Goal: Find specific page/section: Find specific page/section

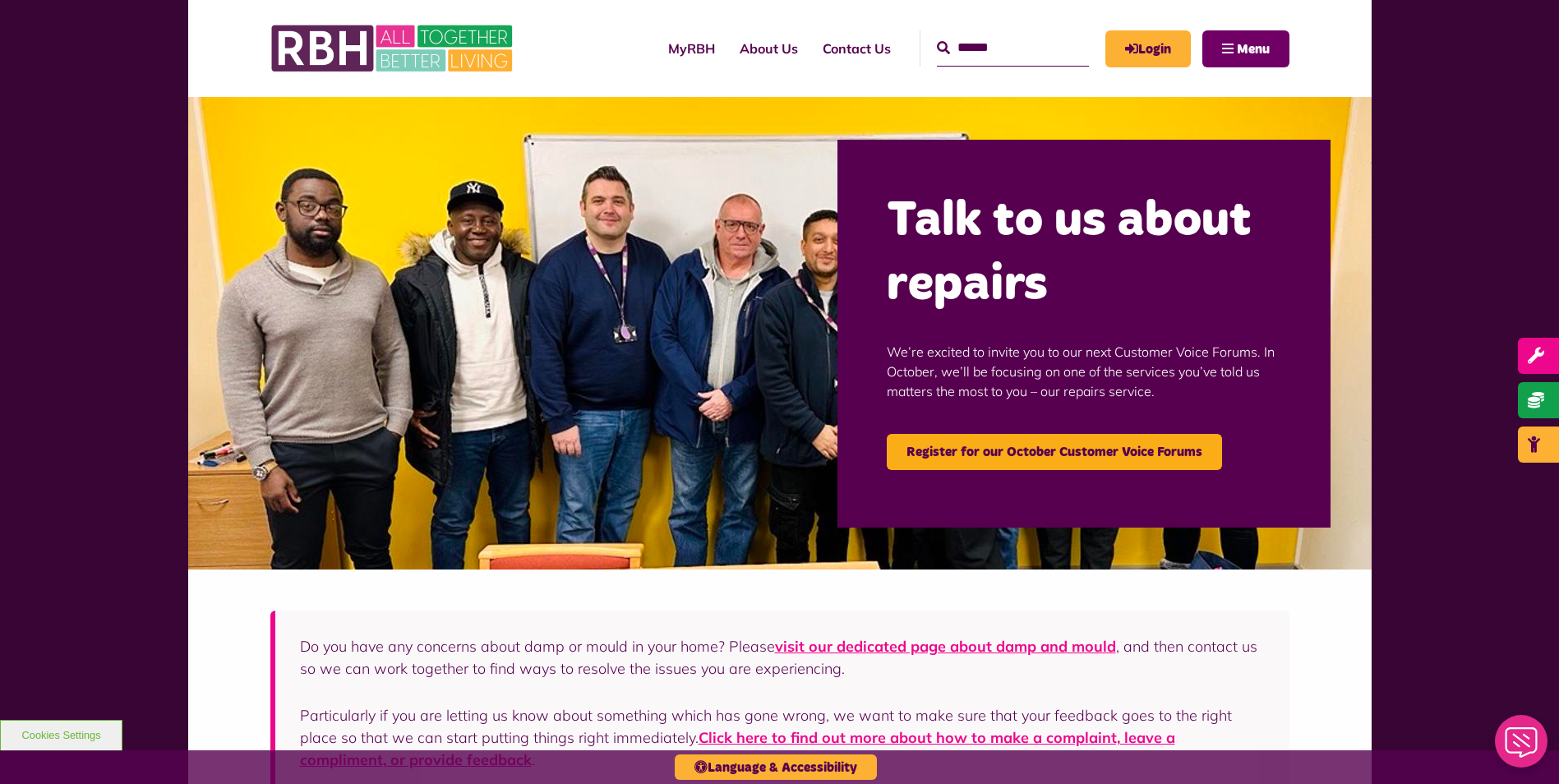
click at [1235, 47] on button "Menu" at bounding box center [1246, 49] width 87 height 37
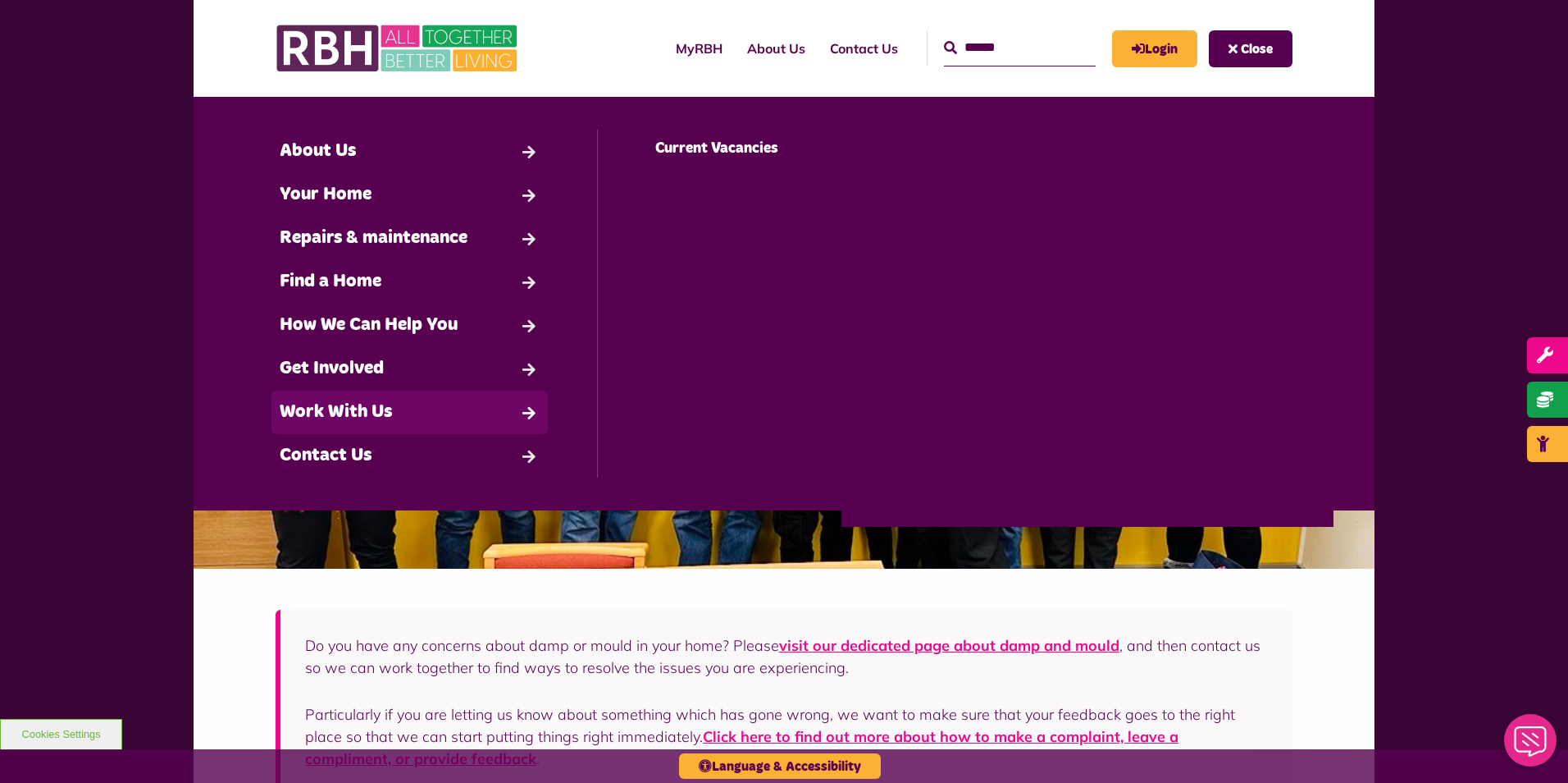
click at [371, 421] on link "Work With Us" at bounding box center [409, 412] width 277 height 44
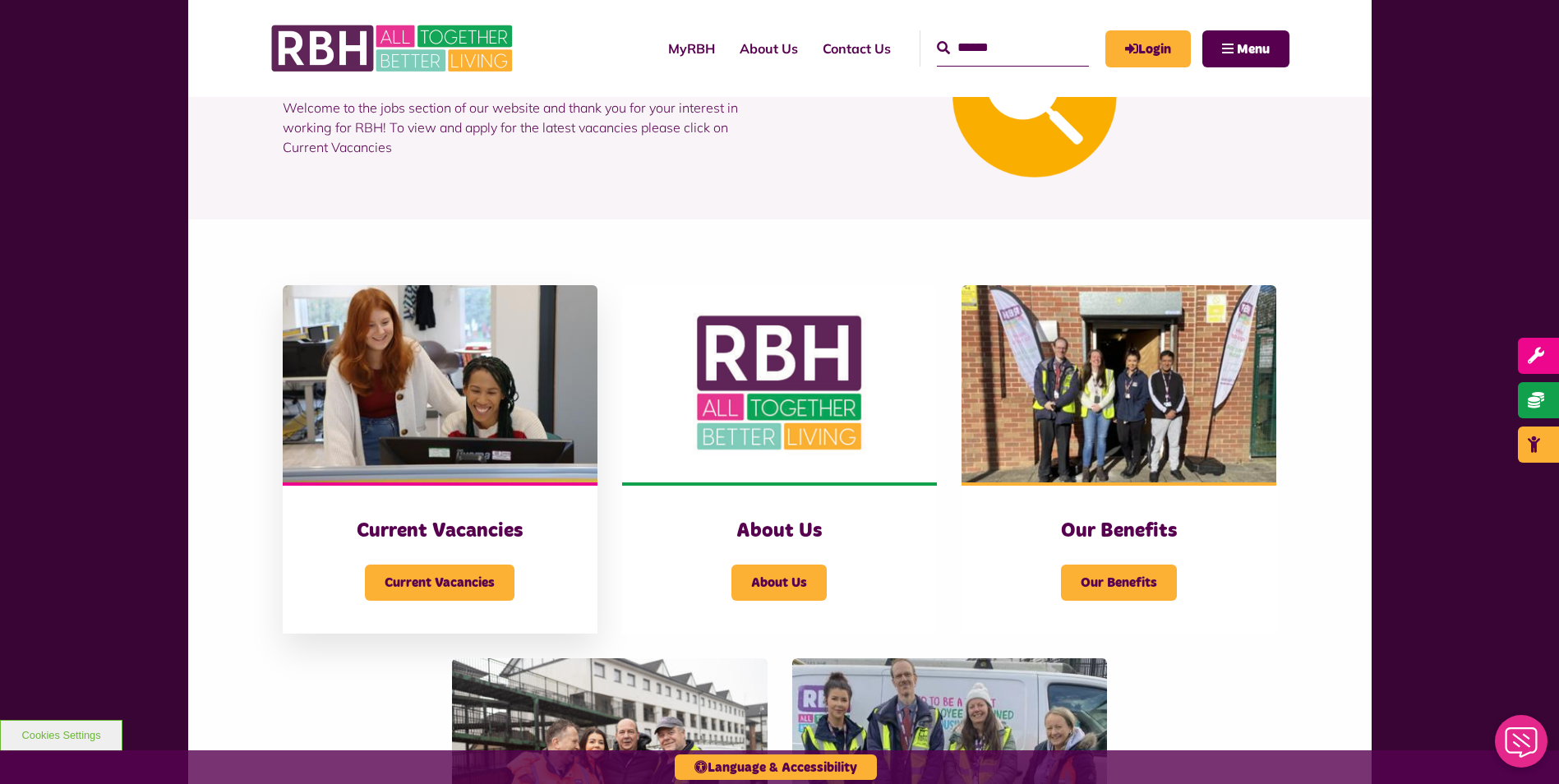
scroll to position [164, 0]
click at [456, 584] on span "Current Vacancies" at bounding box center [439, 581] width 149 height 36
